Goal: Information Seeking & Learning: Learn about a topic

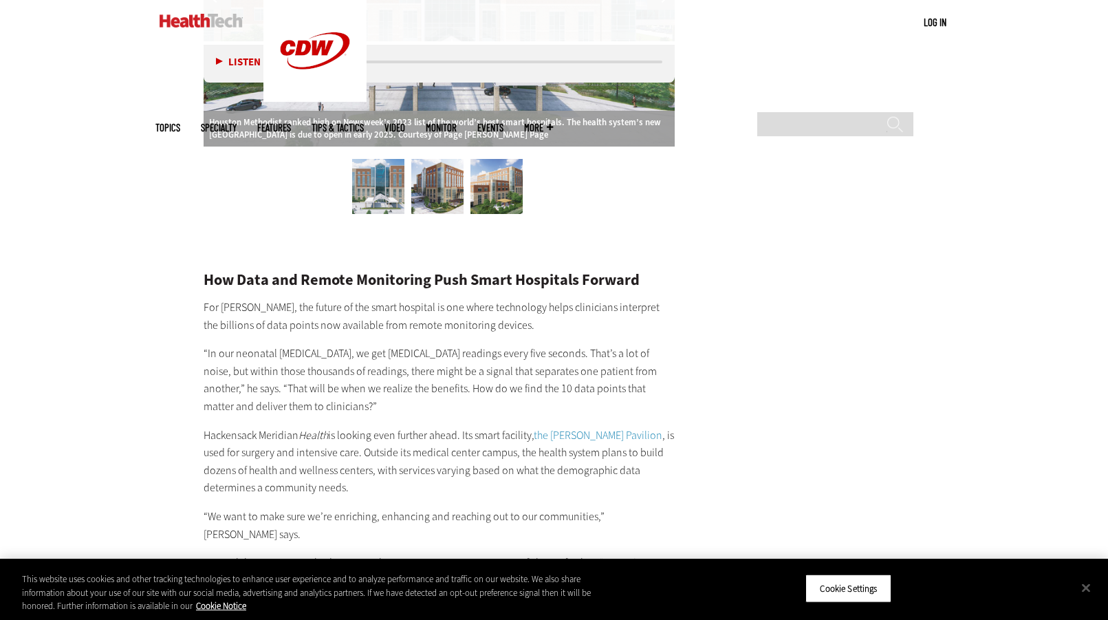
scroll to position [3234, 0]
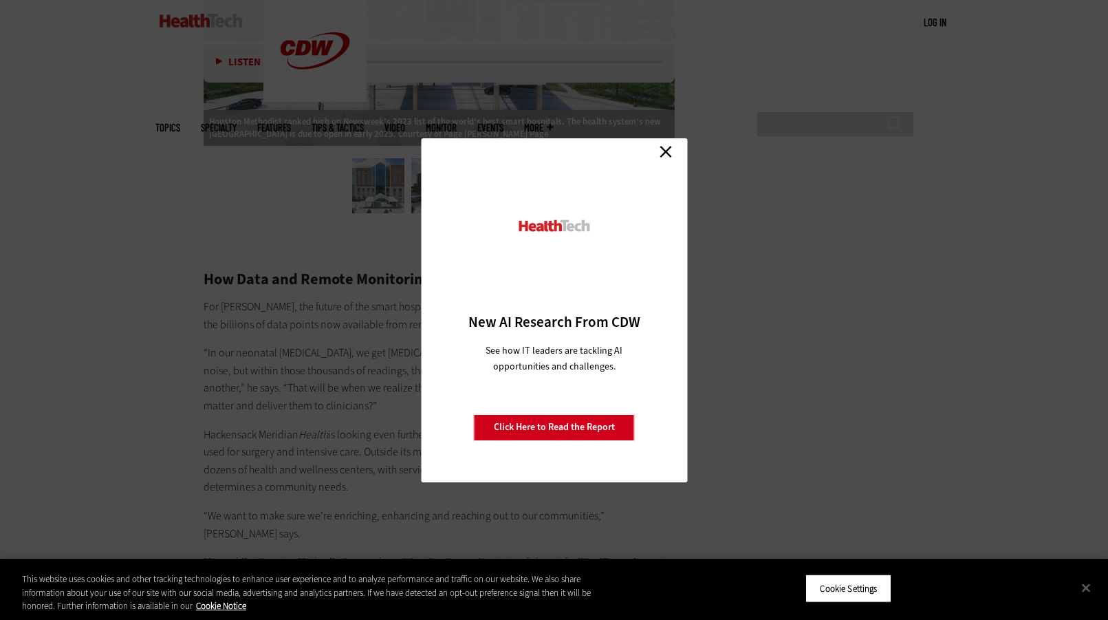
click at [661, 157] on link "Close" at bounding box center [666, 152] width 21 height 21
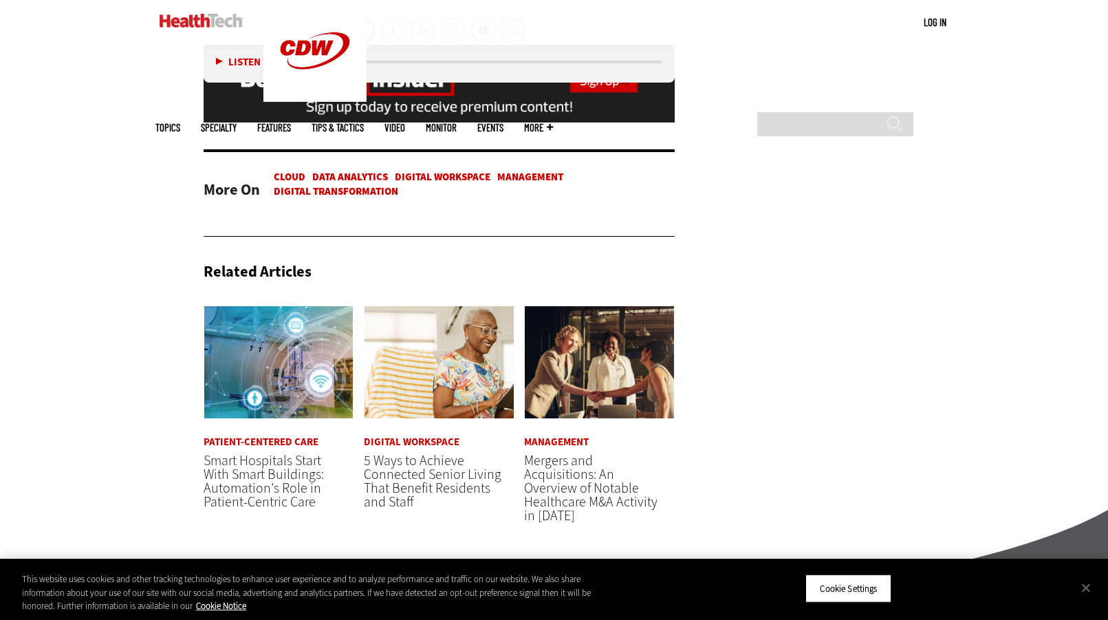
scroll to position [4541, 0]
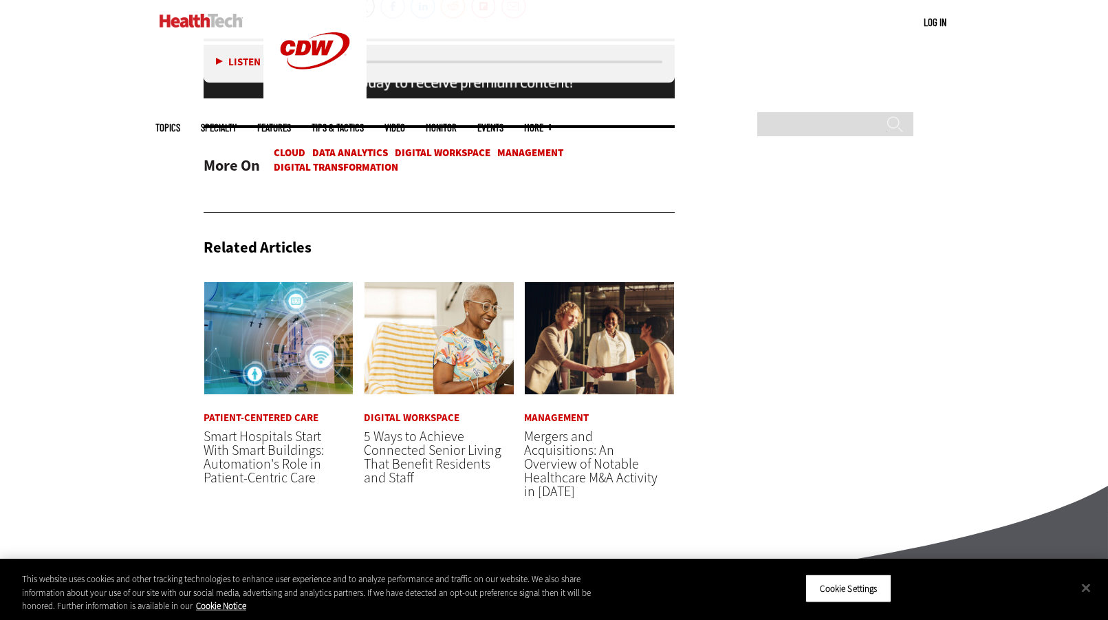
click at [234, 449] on span "Smart Hospitals Start With Smart Buildings: Automation's Role in Patient-Centri…" at bounding box center [264, 457] width 120 height 60
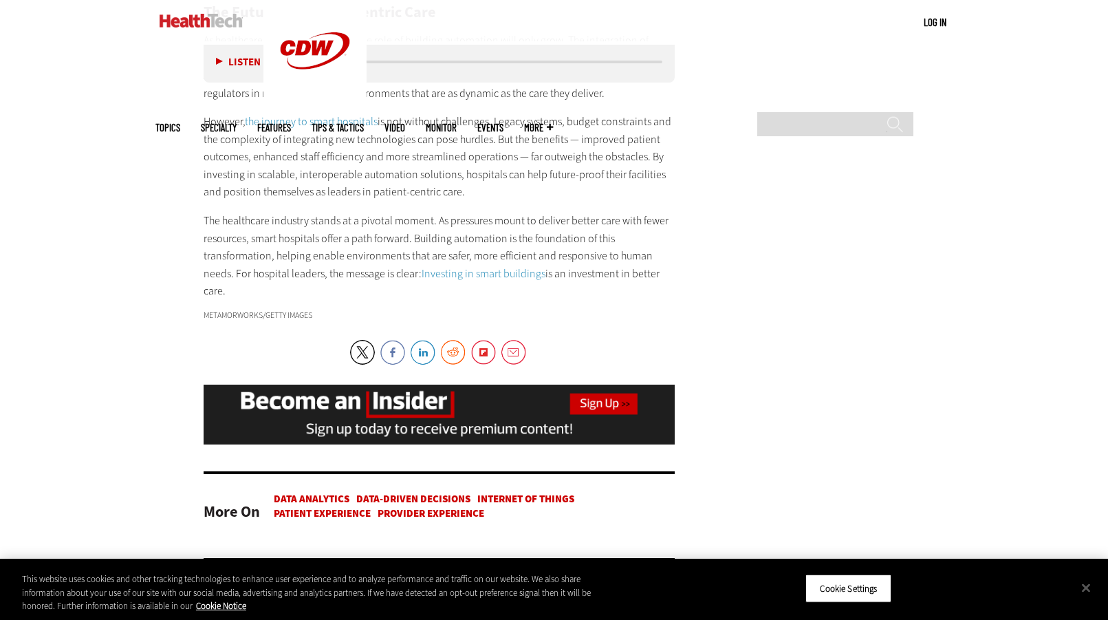
scroll to position [2064, 0]
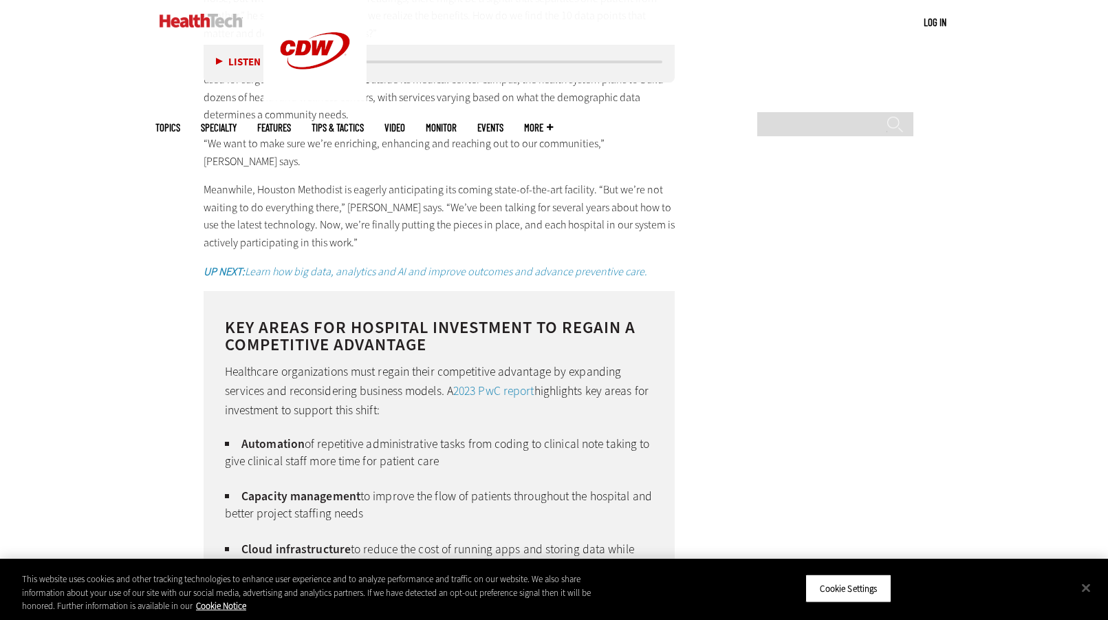
scroll to position [3509, 0]
